Goal: Check status

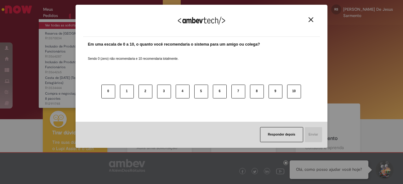
click at [55, 26] on div "Agradecemos seu feedback! Em uma escala de 0 a 10, o quanto você recomendaria o…" at bounding box center [201, 92] width 403 height 184
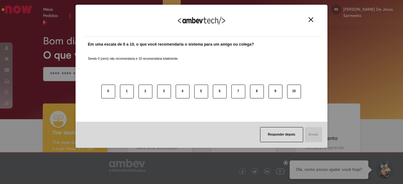
click at [306, 18] on div "Agradecemos seu feedback!" at bounding box center [201, 24] width 237 height 25
click at [310, 19] on img "Fechar" at bounding box center [310, 19] width 5 height 5
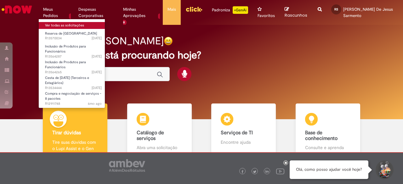
click at [57, 25] on font "Ver todas as solicitações" at bounding box center [64, 25] width 39 height 5
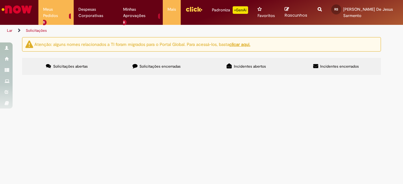
click at [0, 0] on font "R13564287" at bounding box center [0, 0] width 0 height 0
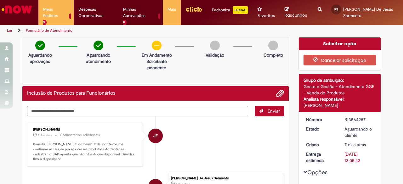
scroll to position [31, 0]
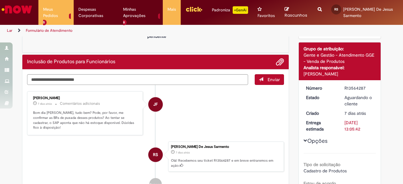
click at [303, 141] on span "Opções para R13564287" at bounding box center [305, 141] width 4 height 4
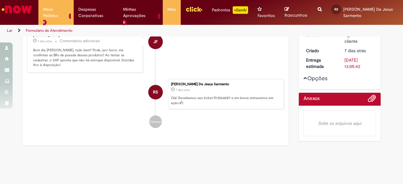
scroll to position [85, 0]
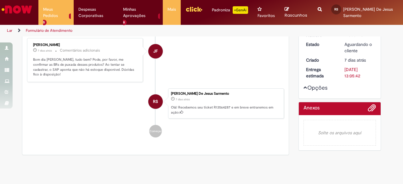
click at [303, 87] on span "Opções para R13564287" at bounding box center [305, 88] width 4 height 4
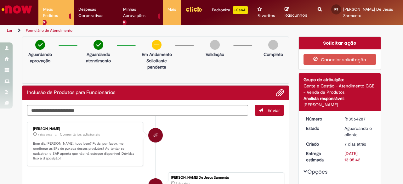
scroll to position [0, 0]
